Goal: Transaction & Acquisition: Purchase product/service

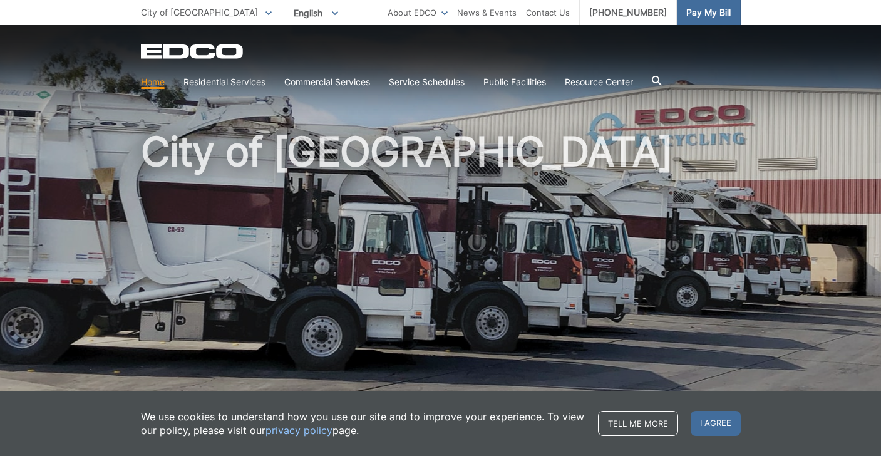
click at [717, 16] on span "Pay My Bill" at bounding box center [708, 13] width 44 height 14
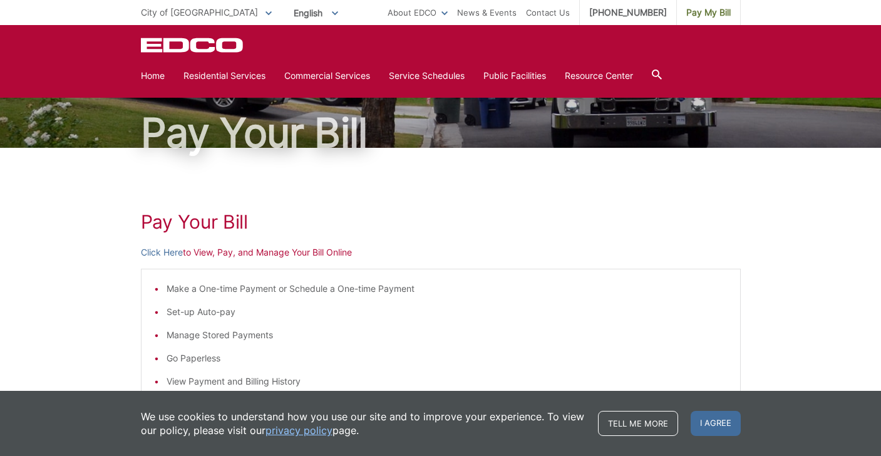
scroll to position [58, 0]
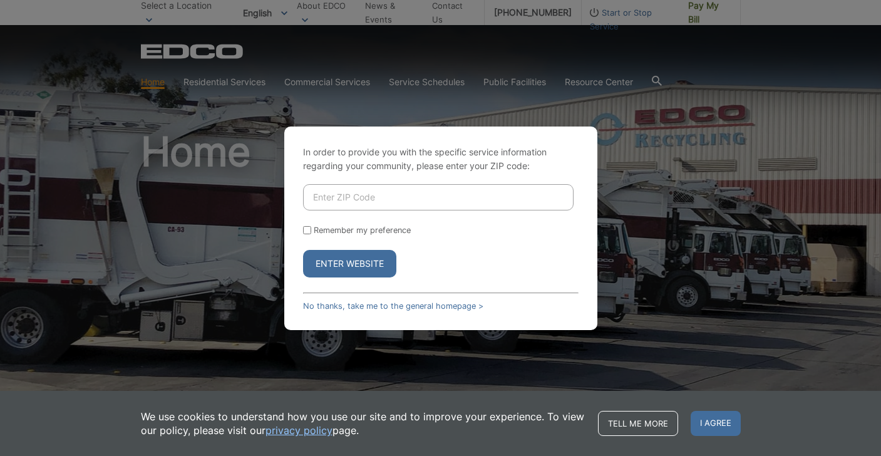
click at [351, 200] on input "Enter ZIP Code" at bounding box center [438, 197] width 270 height 26
type input "92020"
click at [398, 234] on label "Remember my preference" at bounding box center [362, 229] width 97 height 9
click at [311, 234] on input "Remember my preference" at bounding box center [307, 230] width 8 height 8
checkbox input "true"
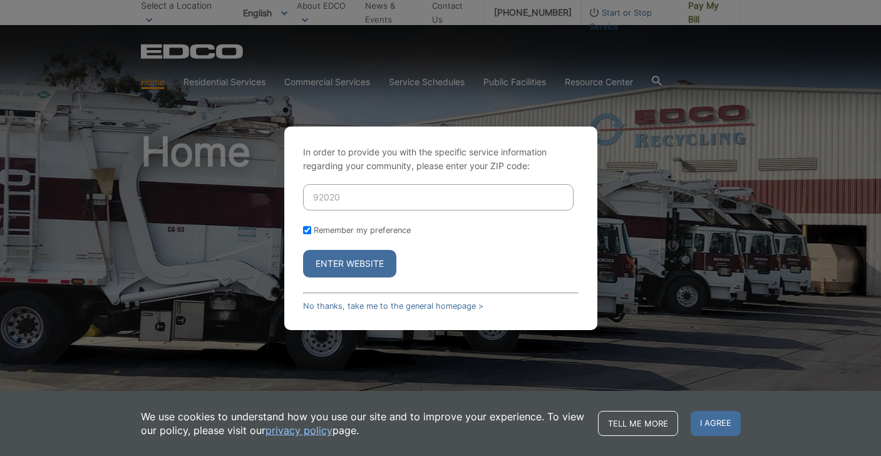
checkbox input "true"
click at [377, 264] on button "Enter Website" at bounding box center [349, 264] width 93 height 28
click at [332, 267] on div "In order to provide you with the specific service information regarding your co…" at bounding box center [440, 228] width 881 height 456
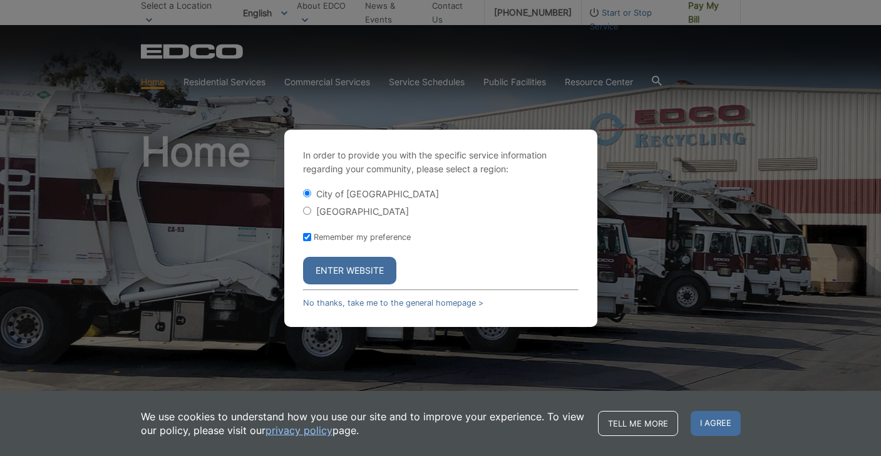
click at [303, 214] on input "El Cajon County" at bounding box center [307, 211] width 8 height 8
radio input "true"
click at [333, 272] on button "Enter Website" at bounding box center [349, 271] width 93 height 28
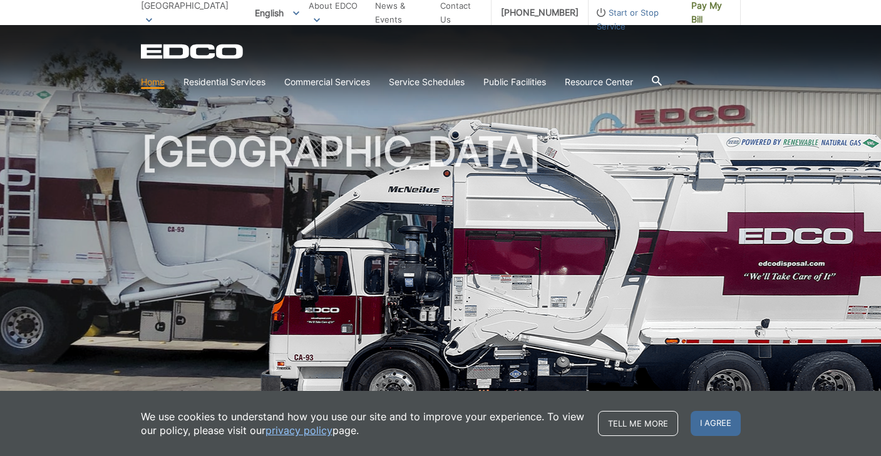
click at [152, 87] on link "Home" at bounding box center [153, 82] width 24 height 14
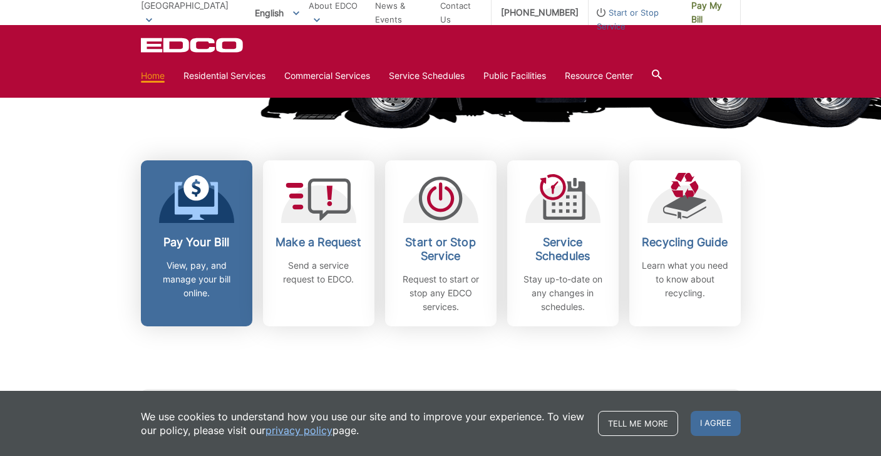
scroll to position [306, 0]
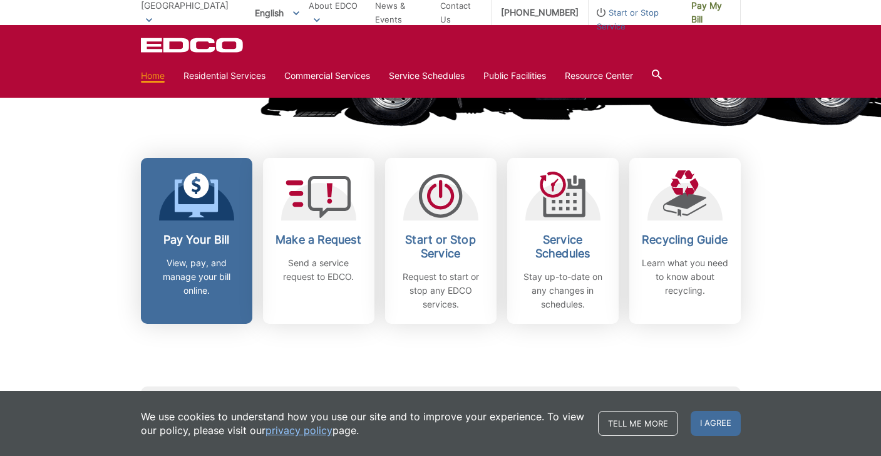
click at [195, 227] on link "Pay Your Bill View, pay, and manage your bill online." at bounding box center [196, 241] width 111 height 166
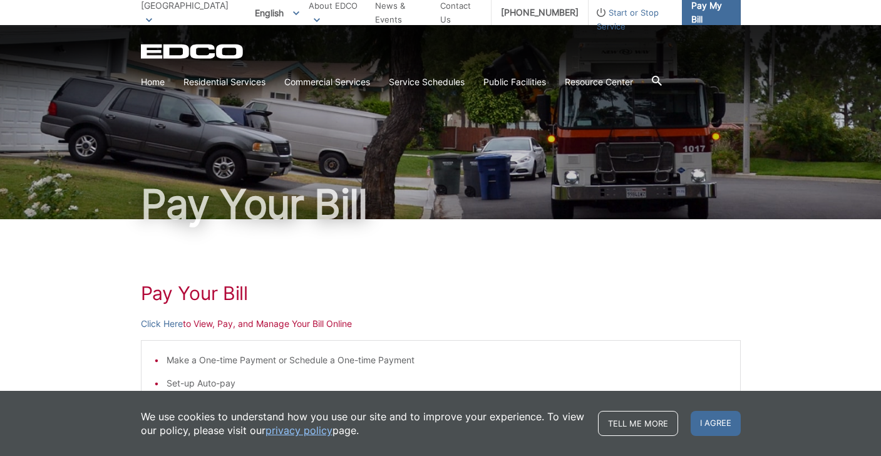
click at [691, 21] on span "Pay My Bill" at bounding box center [710, 13] width 39 height 28
click at [216, 325] on p "Click Here to View, Pay, and Manage Your Bill Online" at bounding box center [441, 324] width 600 height 14
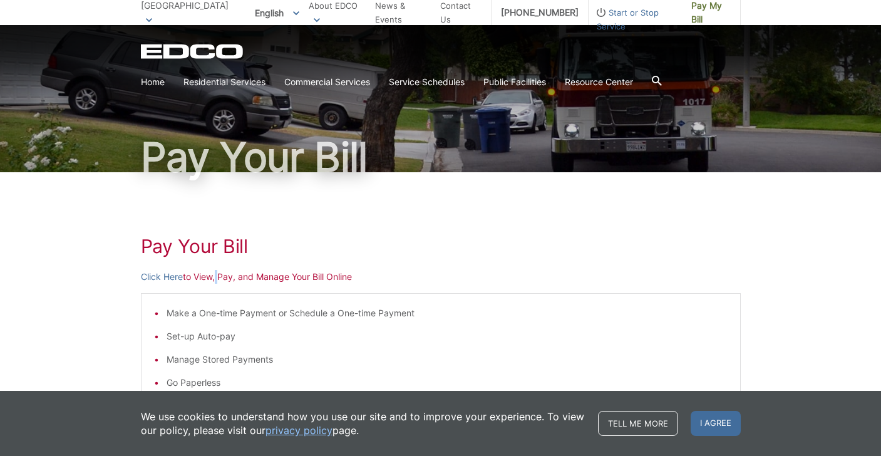
scroll to position [63, 0]
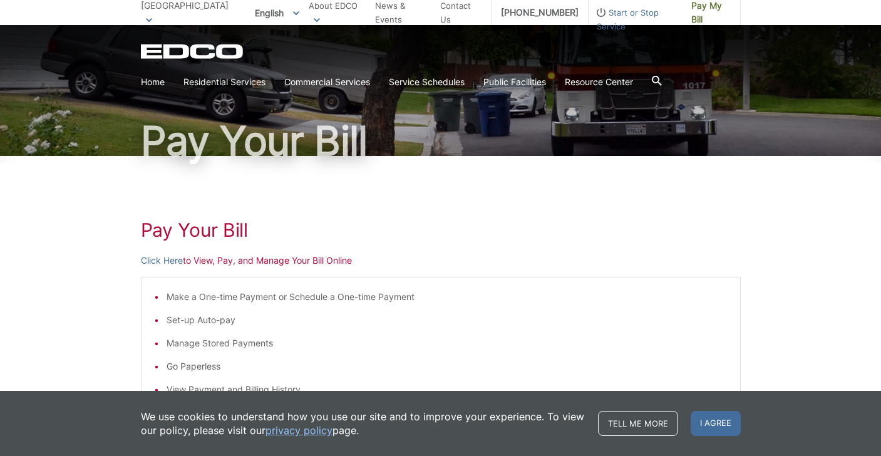
click at [209, 263] on p "Click Here to View, Pay, and Manage Your Bill Online" at bounding box center [441, 261] width 600 height 14
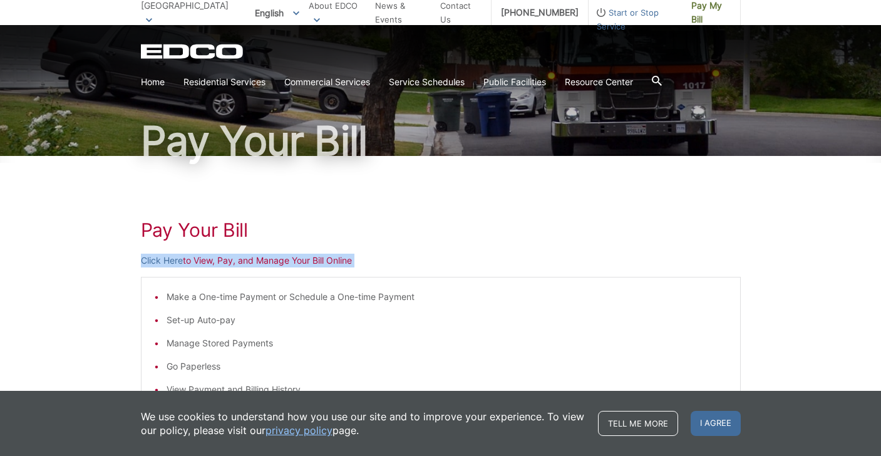
click at [209, 263] on p "Click Here to View, Pay, and Manage Your Bill Online" at bounding box center [441, 261] width 600 height 14
click at [307, 261] on p "Click Here to View, Pay, and Manage Your Bill Online" at bounding box center [441, 261] width 600 height 14
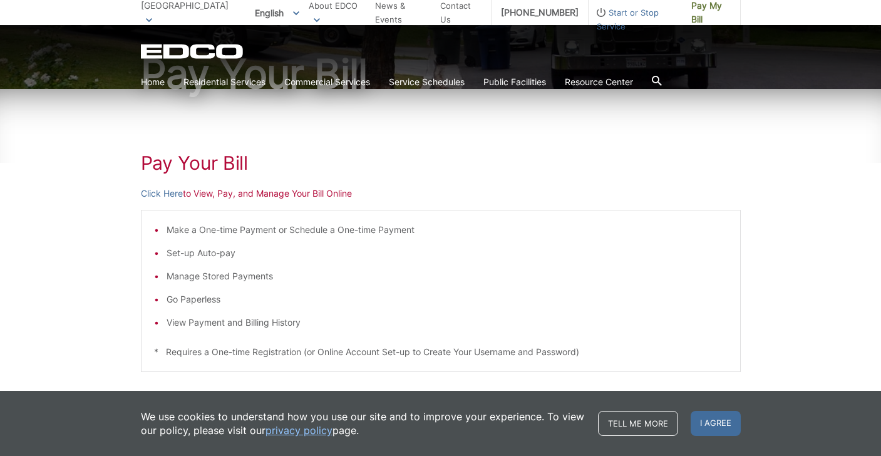
scroll to position [140, 0]
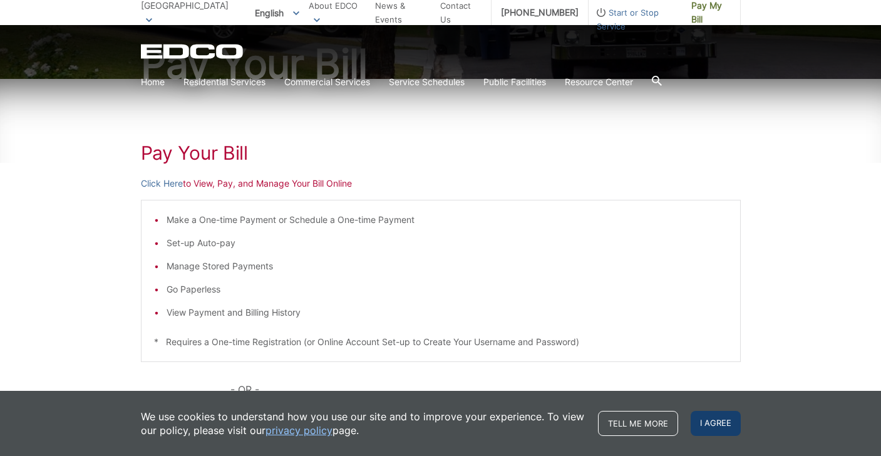
click at [716, 426] on span "I agree" at bounding box center [716, 423] width 50 height 25
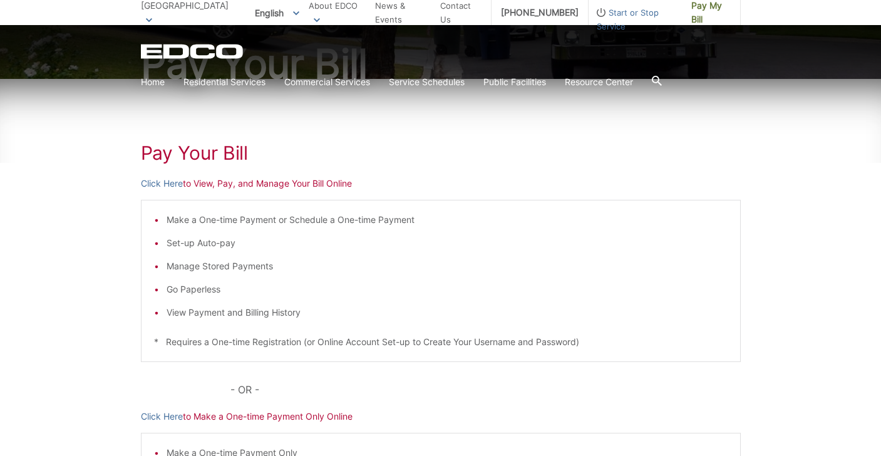
click at [221, 184] on p "Click Here to View, Pay, and Manage Your Bill Online" at bounding box center [441, 184] width 600 height 14
click at [329, 161] on h1 "Pay Your Bill" at bounding box center [441, 153] width 600 height 23
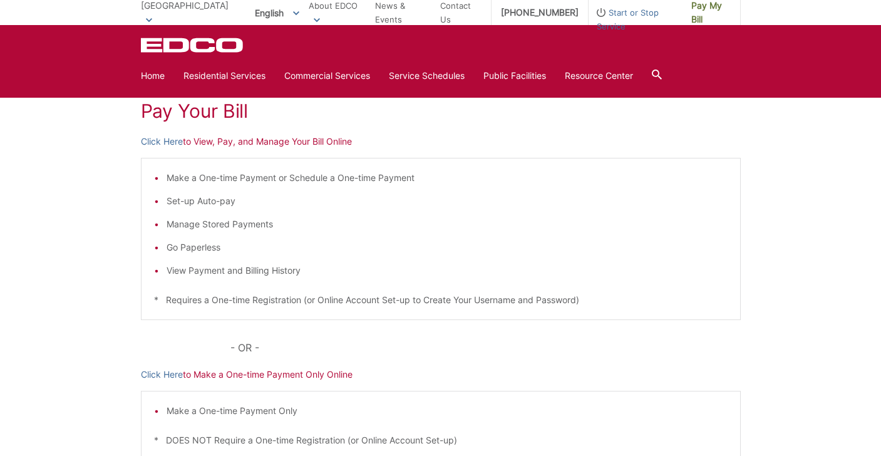
scroll to position [177, 0]
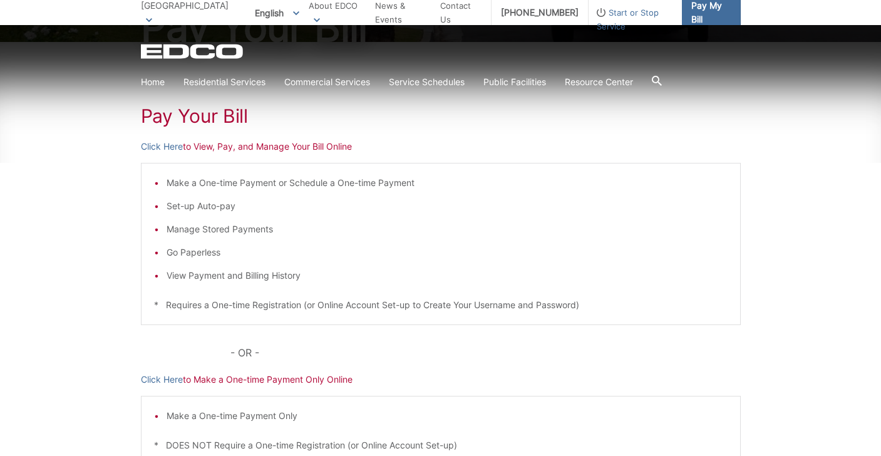
click at [691, 9] on span "Pay My Bill" at bounding box center [710, 13] width 39 height 28
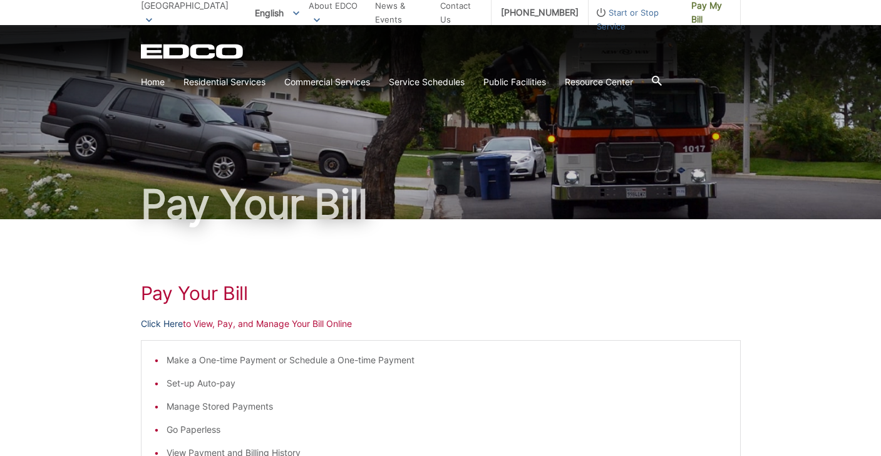
click at [162, 320] on link "Click Here" at bounding box center [162, 324] width 42 height 14
